Goal: Transaction & Acquisition: Book appointment/travel/reservation

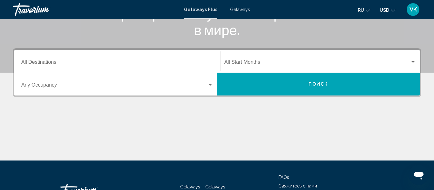
scroll to position [127, 0]
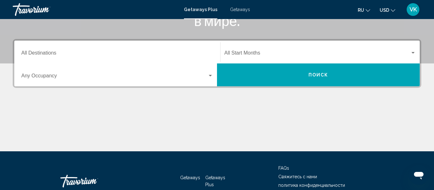
click at [82, 55] on input "Destination All Destinations" at bounding box center [117, 55] width 192 height 6
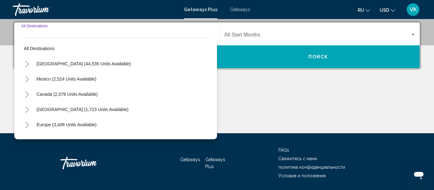
scroll to position [146, 0]
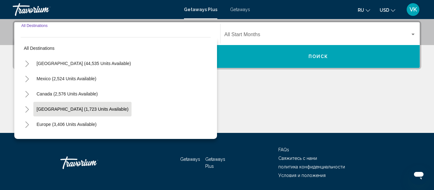
click at [75, 109] on span "Caribbean & Atlantic Islands (1,723 units available)" at bounding box center [83, 109] width 92 height 5
type input "**********"
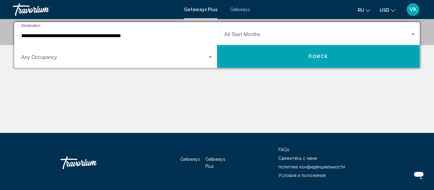
click at [264, 31] on div "Start Month All Start Months" at bounding box center [320, 34] width 192 height 20
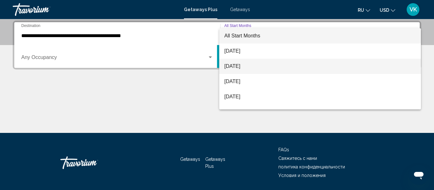
click at [250, 67] on span "September 2025" at bounding box center [320, 66] width 192 height 15
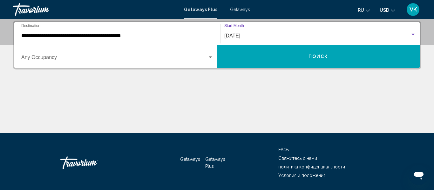
click at [210, 57] on div "Search widget" at bounding box center [210, 58] width 3 height 2
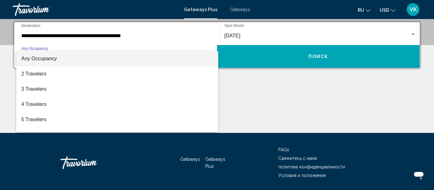
click at [210, 57] on span "Any Occupancy" at bounding box center [117, 58] width 192 height 15
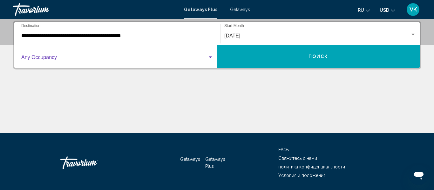
click at [315, 57] on span "Поиск" at bounding box center [319, 56] width 20 height 5
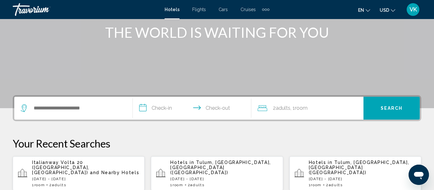
scroll to position [76, 0]
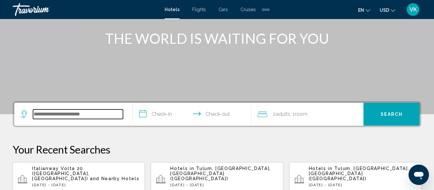
click at [47, 113] on input "Search widget" at bounding box center [78, 115] width 90 height 10
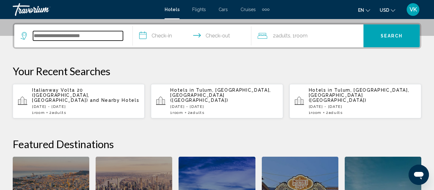
scroll to position [157, 0]
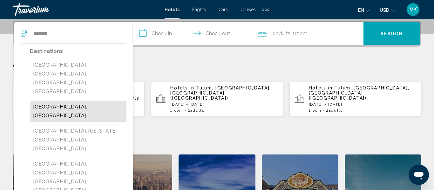
click at [59, 101] on button "[GEOGRAPHIC_DATA], [GEOGRAPHIC_DATA]" at bounding box center [78, 111] width 97 height 21
type input "**********"
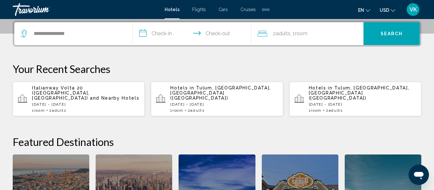
click at [162, 34] on input "**********" at bounding box center [193, 34] width 121 height 25
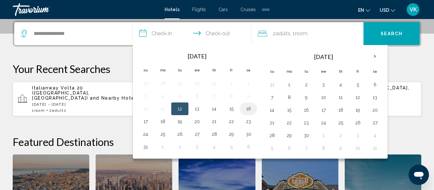
click at [249, 110] on button "16" at bounding box center [249, 109] width 10 height 9
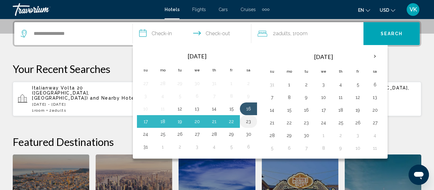
click at [248, 124] on button "23" at bounding box center [249, 121] width 10 height 9
type input "**********"
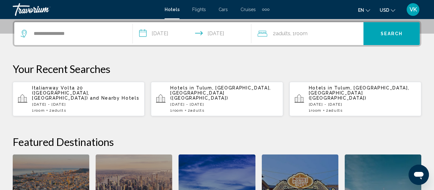
click at [390, 32] on span "Search" at bounding box center [392, 33] width 22 height 5
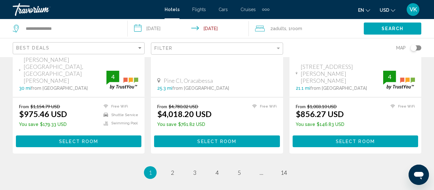
scroll to position [886, 0]
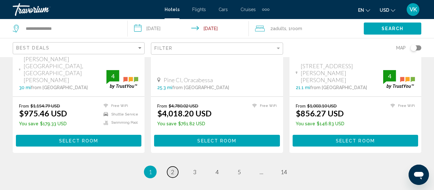
click at [170, 167] on link "page 2" at bounding box center [172, 172] width 11 height 11
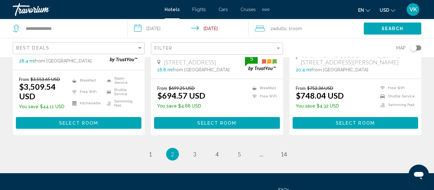
scroll to position [878, 0]
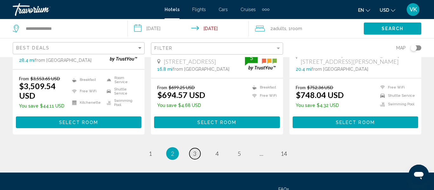
click at [192, 149] on link "page 3" at bounding box center [195, 153] width 11 height 11
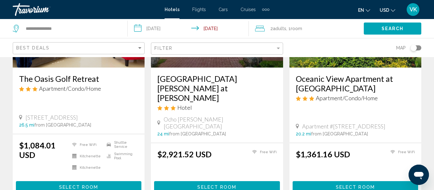
scroll to position [852, 0]
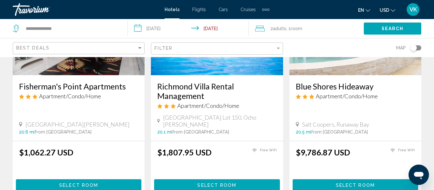
scroll to position [343, 0]
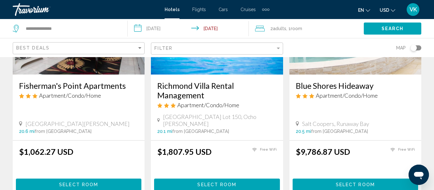
click at [221, 183] on span "Select Room" at bounding box center [216, 185] width 39 height 5
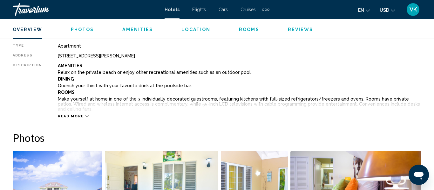
scroll to position [329, 0]
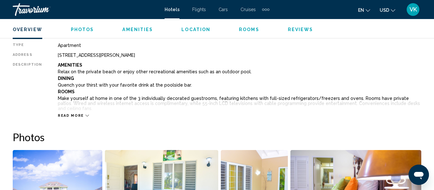
click at [64, 117] on span "Read more" at bounding box center [71, 116] width 26 height 4
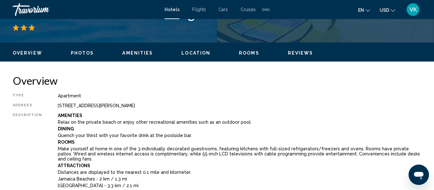
scroll to position [266, 0]
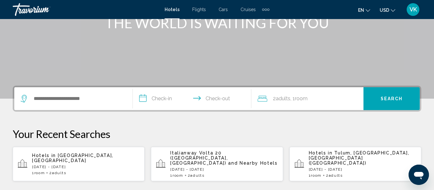
scroll to position [140, 0]
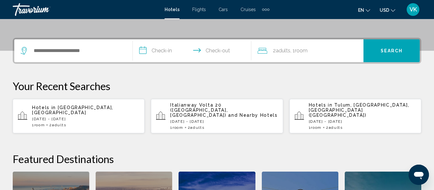
click at [68, 109] on span "[GEOGRAPHIC_DATA], [GEOGRAPHIC_DATA]" at bounding box center [72, 110] width 81 height 10
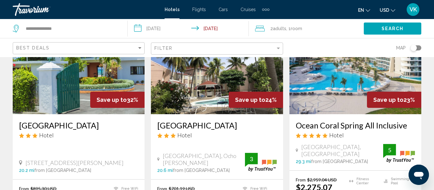
scroll to position [305, 0]
